Goal: Transaction & Acquisition: Purchase product/service

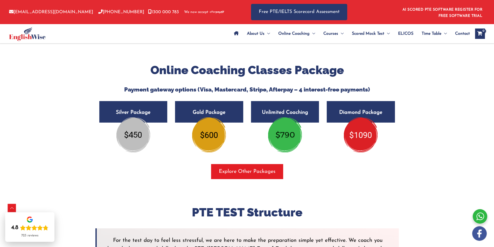
scroll to position [856, 0]
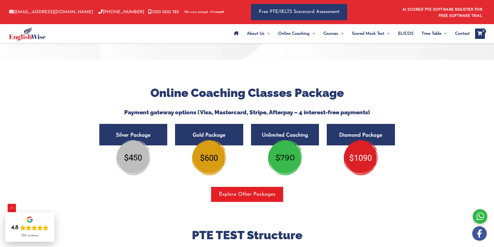
click at [291, 159] on img at bounding box center [285, 157] width 34 height 35
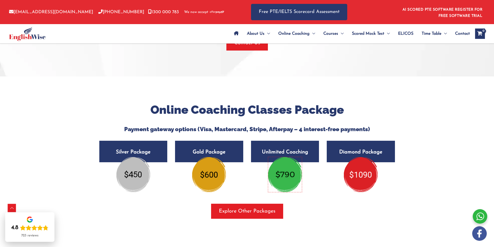
scroll to position [830, 0]
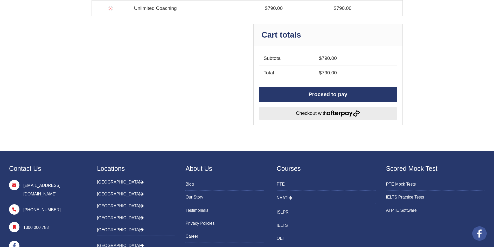
scroll to position [139, 0]
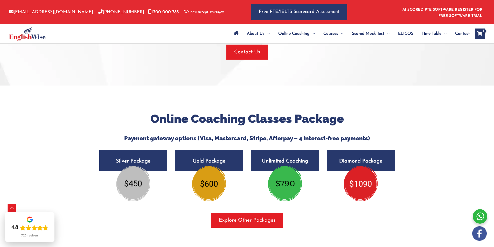
click at [213, 182] on img at bounding box center [209, 183] width 34 height 35
